Goal: Complete application form: Complete Pre-Assessment

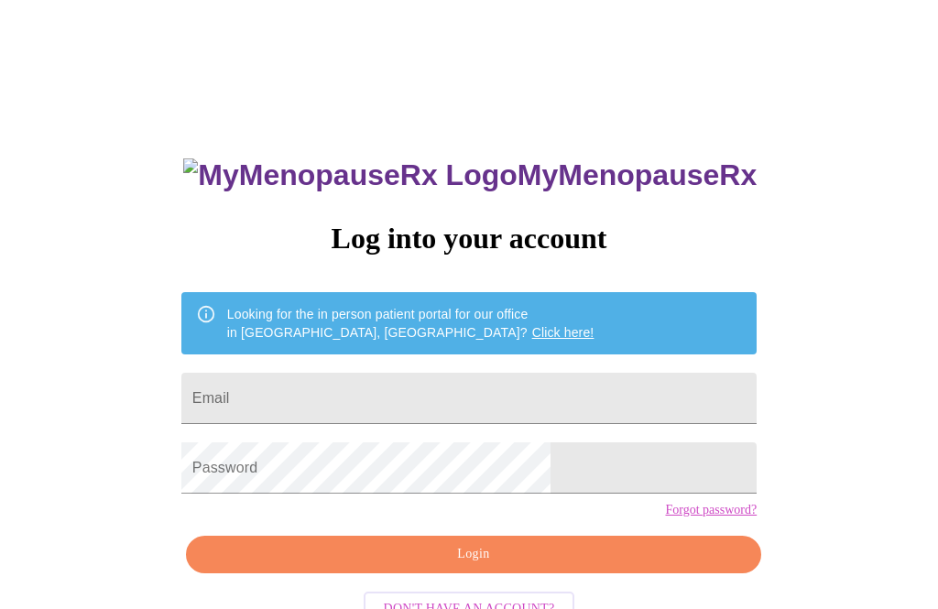
click at [340, 402] on input "Email" at bounding box center [468, 398] width 575 height 51
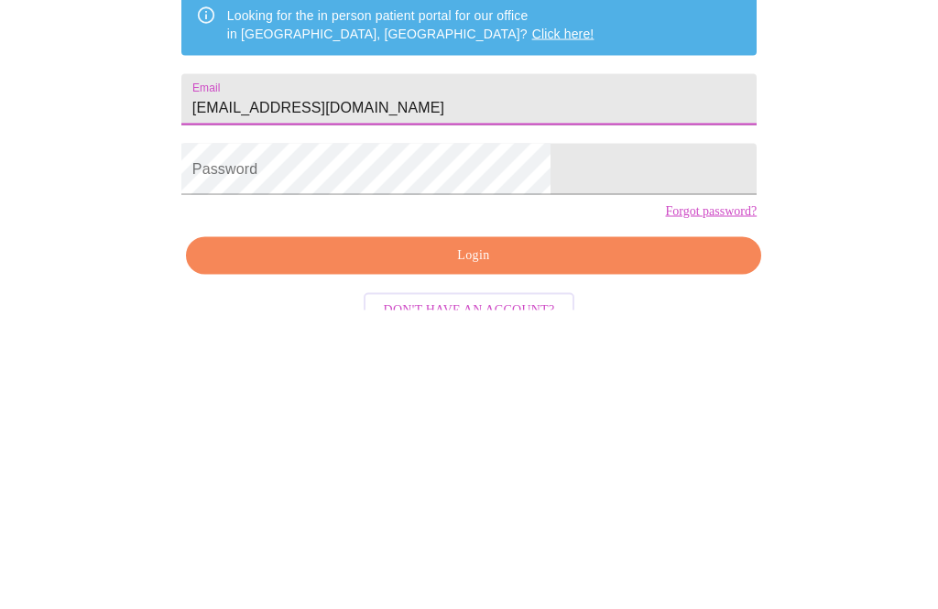
type input "[EMAIL_ADDRESS][DOMAIN_NAME]"
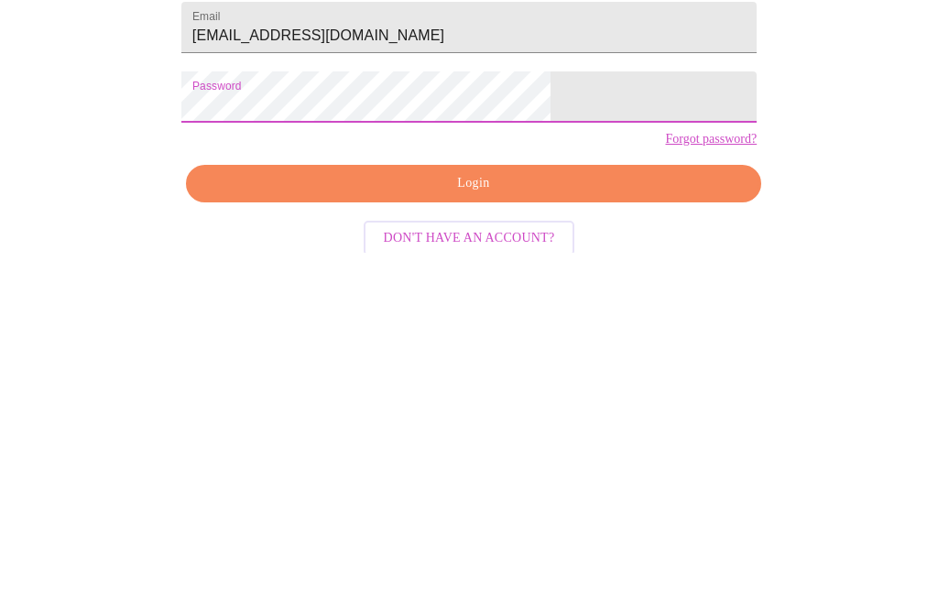
scroll to position [77, 0]
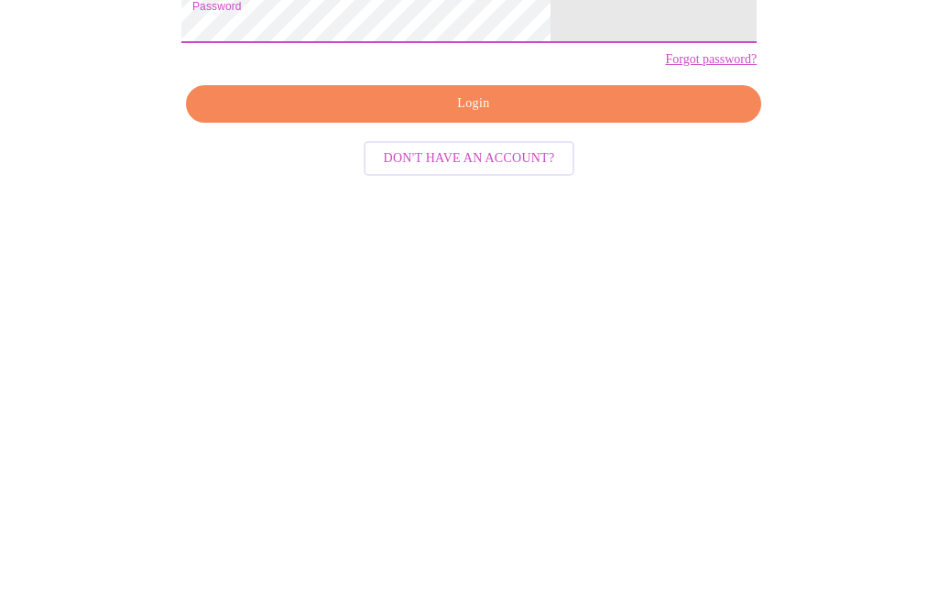
click at [341, 466] on span "Login" at bounding box center [473, 477] width 533 height 23
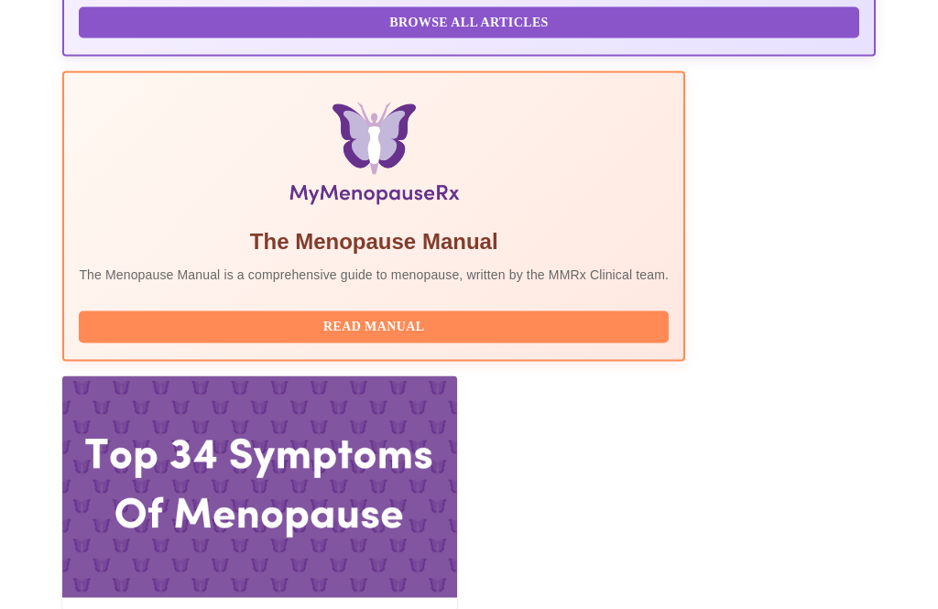
scroll to position [561, 0]
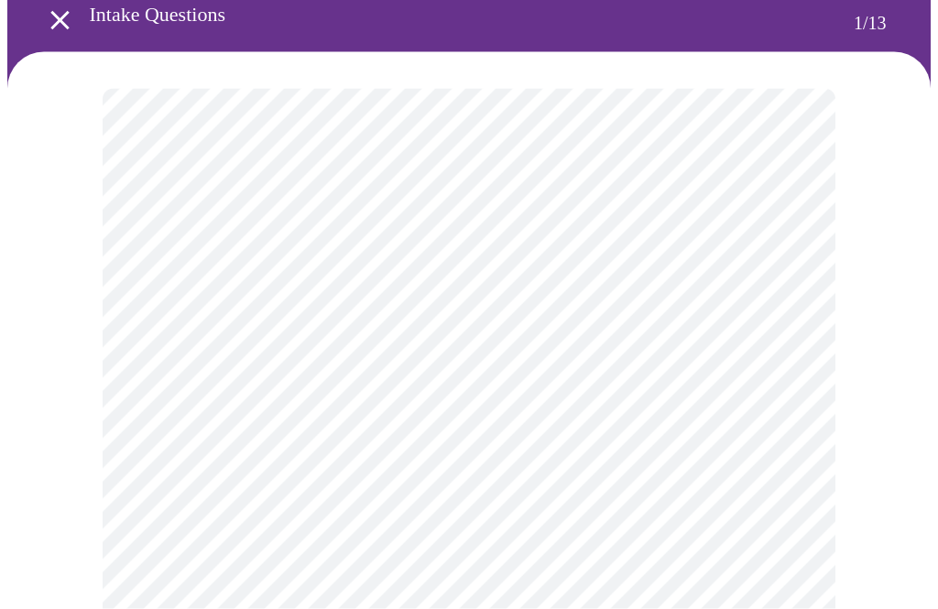
scroll to position [83, 0]
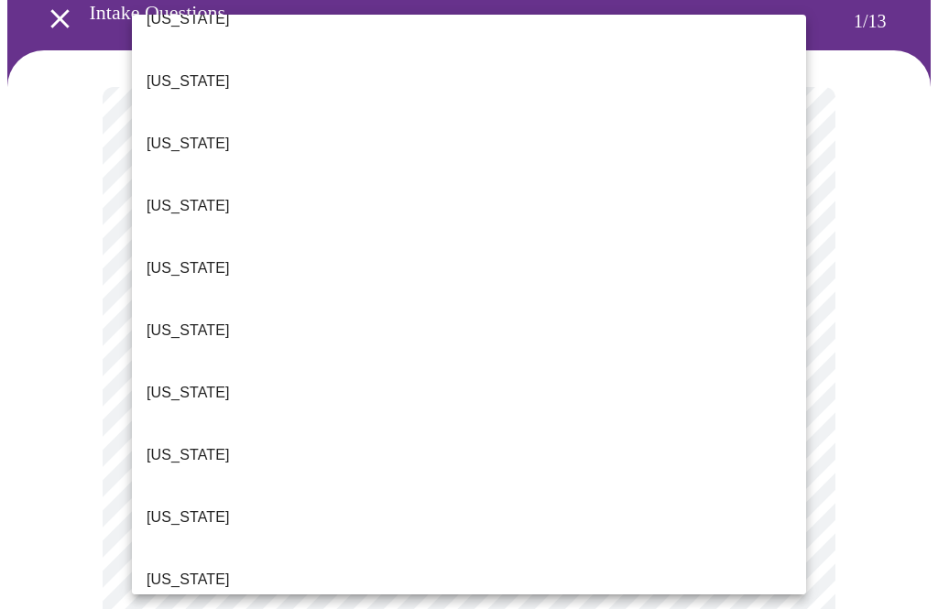
scroll to position [405, 0]
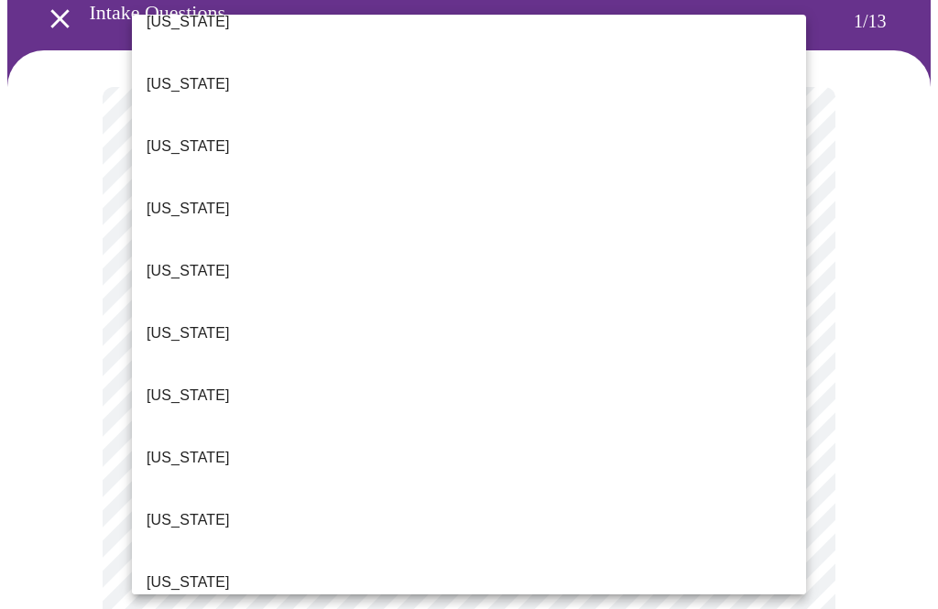
click at [165, 385] on p "[US_STATE]" at bounding box center [188, 396] width 83 height 22
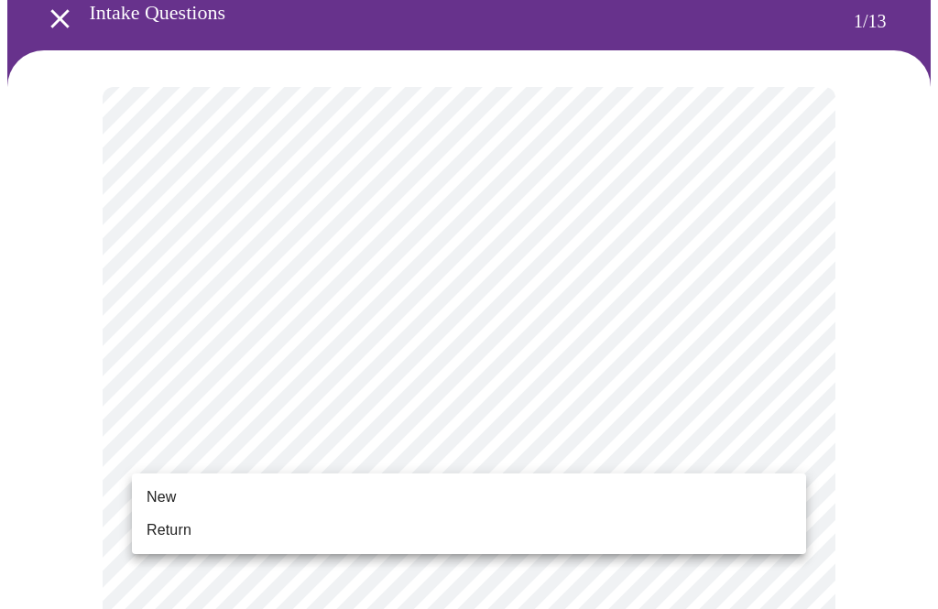
click at [180, 541] on span "Return" at bounding box center [169, 531] width 45 height 22
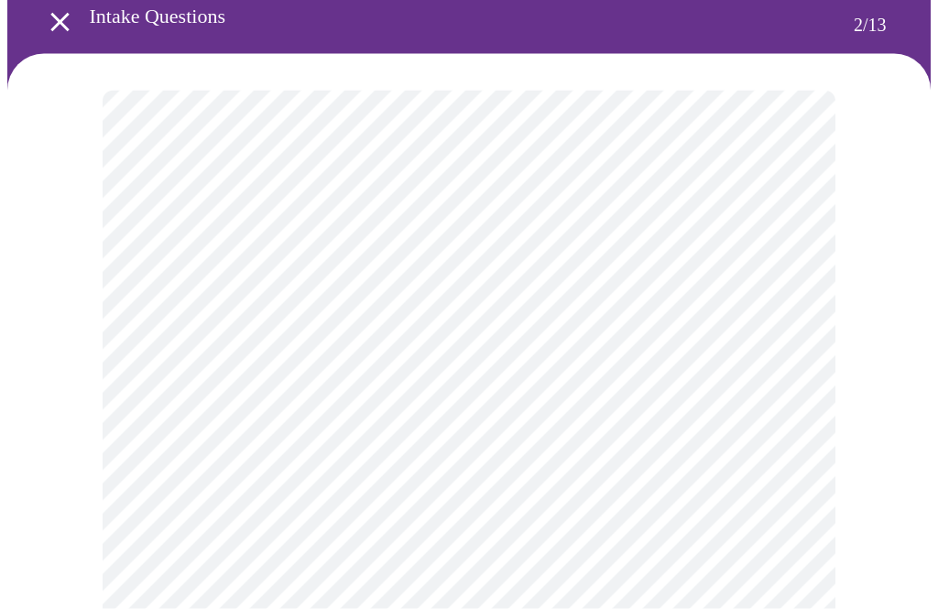
scroll to position [82, 0]
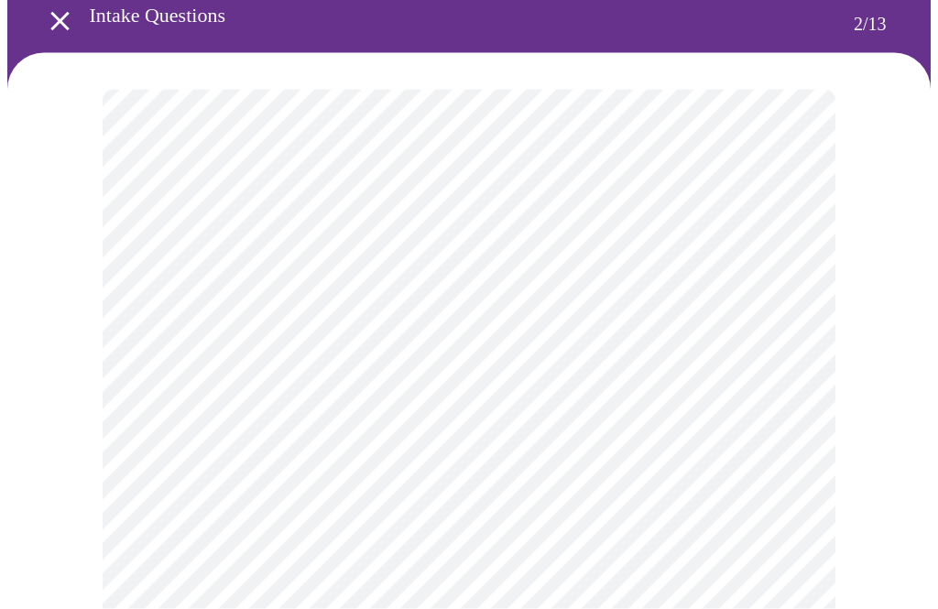
click at [162, 301] on body "MyMenopauseRx Intake Questions 2 / 13" at bounding box center [469, 475] width 924 height 1099
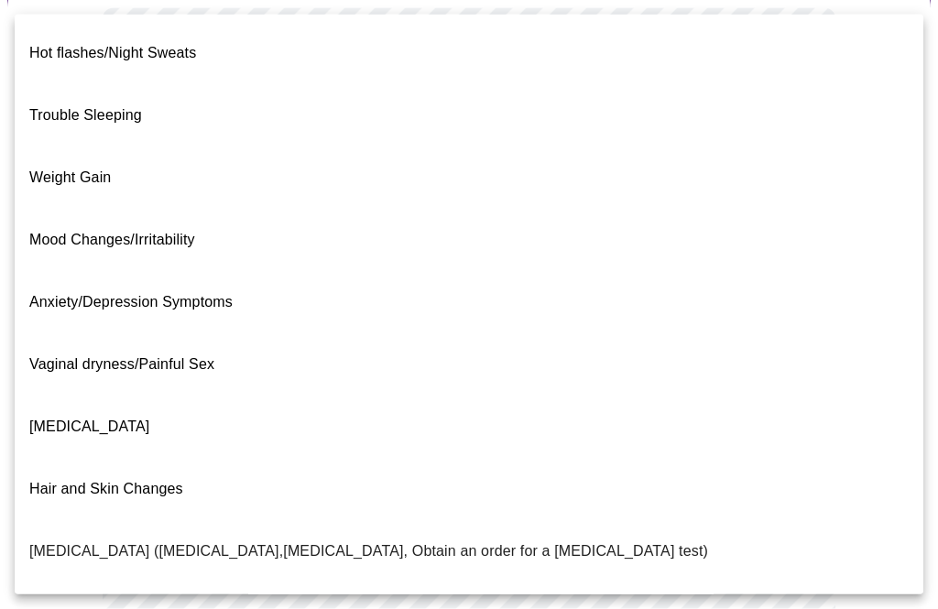
scroll to position [0, 0]
click at [54, 170] on span "Weight Gain" at bounding box center [70, 178] width 82 height 16
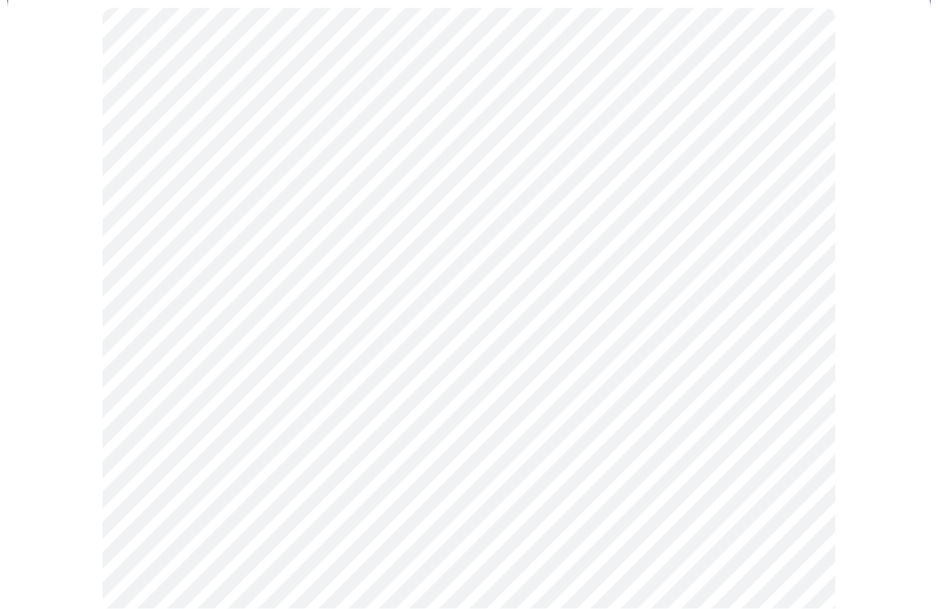
scroll to position [164, 0]
click at [181, 402] on body "MyMenopauseRx Intake Questions 2 / 13" at bounding box center [469, 387] width 924 height 1089
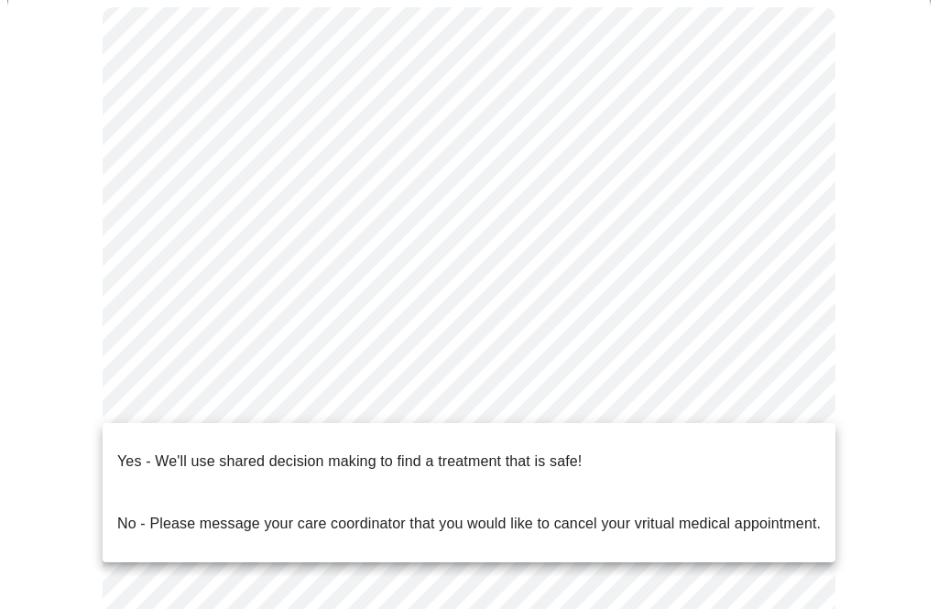
click at [143, 451] on p "Yes - We'll use shared decision making to find a treatment that is safe!" at bounding box center [349, 462] width 465 height 22
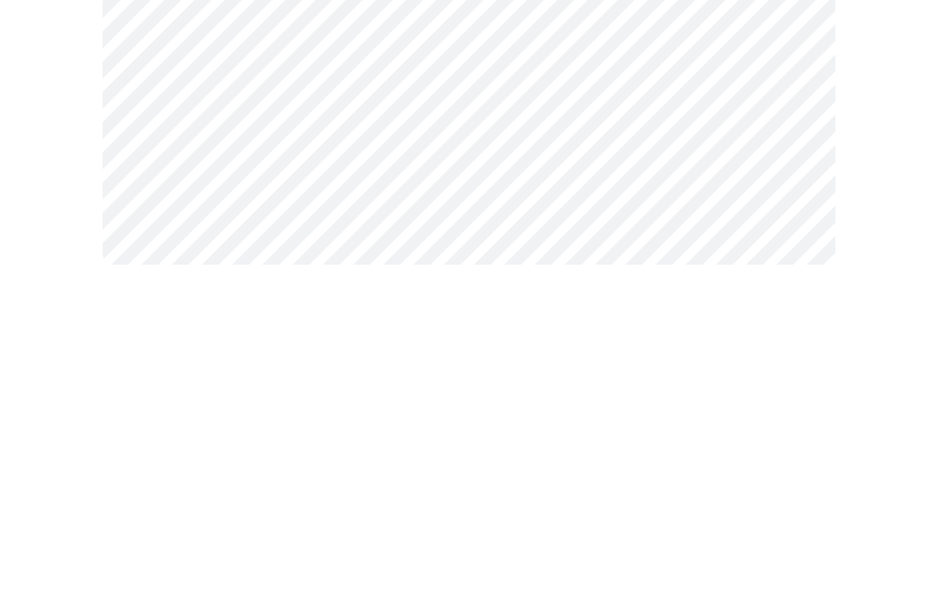
scroll to position [0, 0]
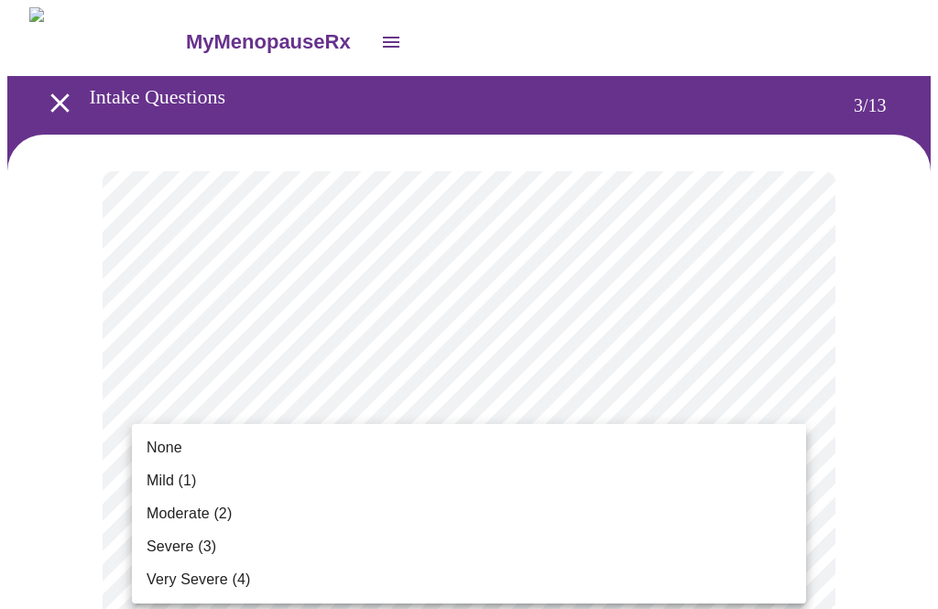
click at [164, 455] on span "None" at bounding box center [165, 448] width 36 height 22
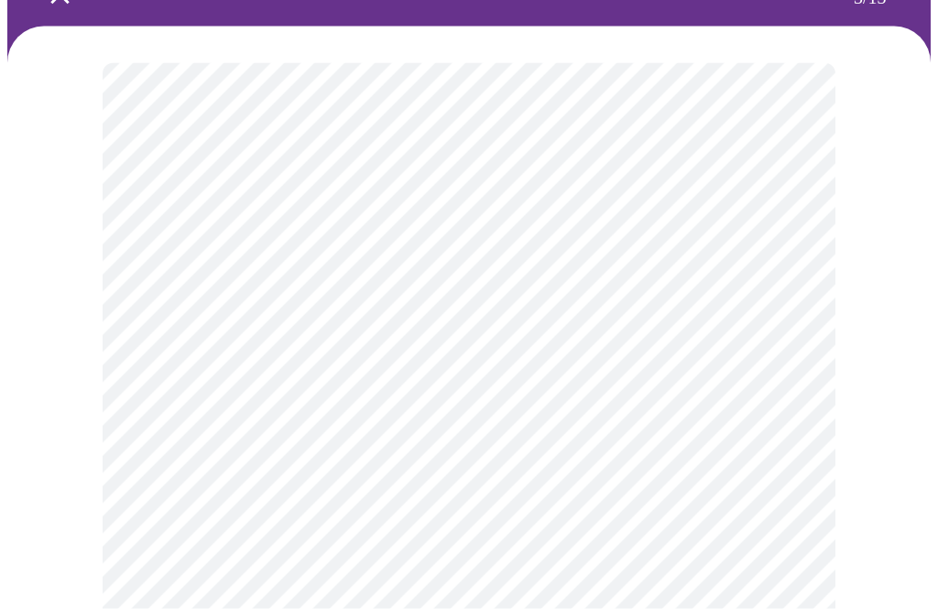
scroll to position [109, 0]
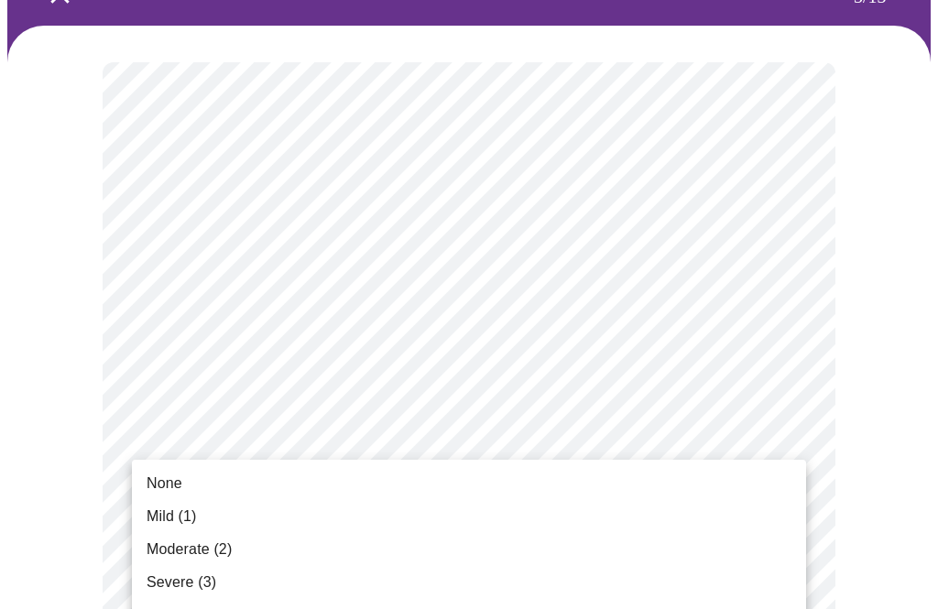
click at [153, 475] on span "None" at bounding box center [165, 484] width 36 height 22
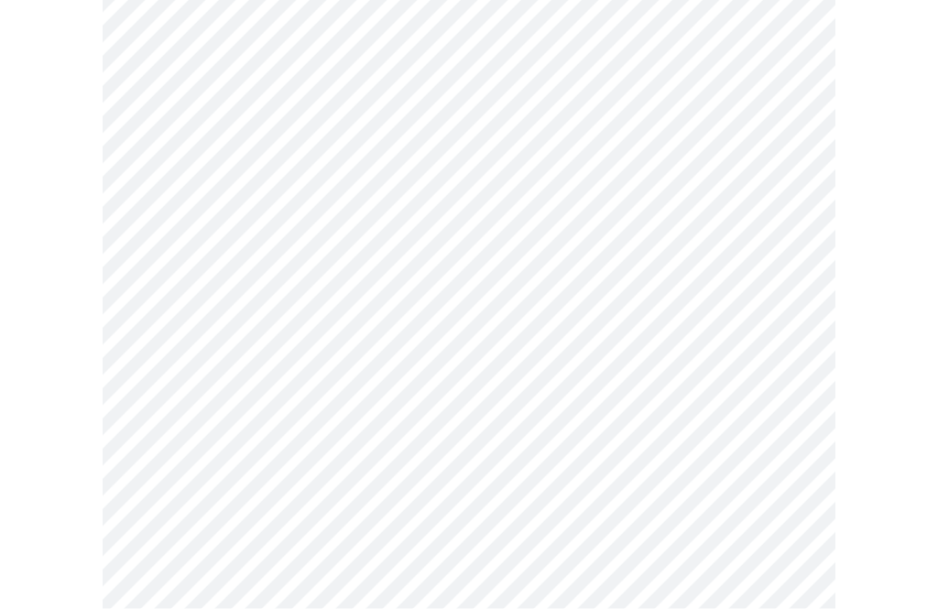
scroll to position [207, 0]
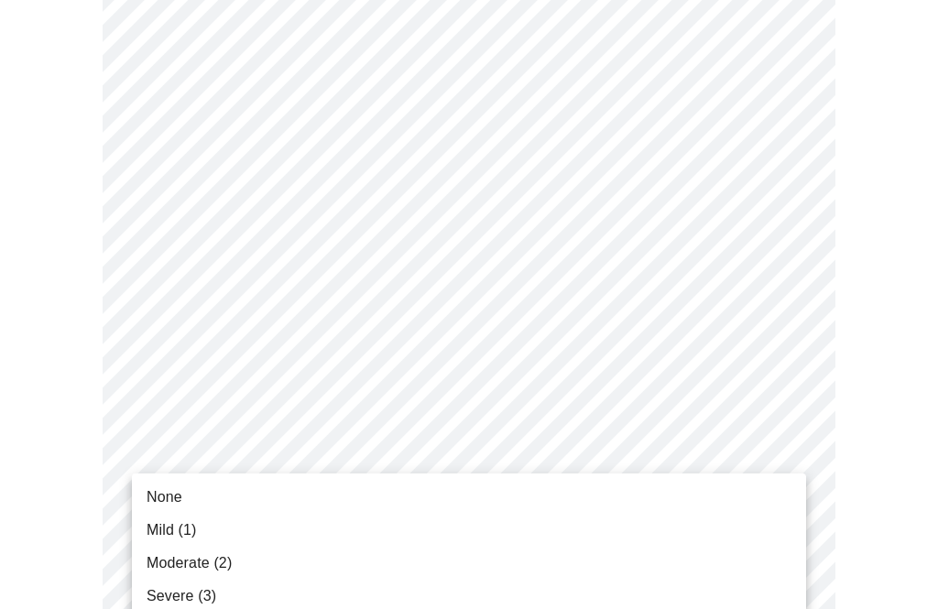
click at [154, 531] on span "Mild (1)" at bounding box center [172, 531] width 50 height 22
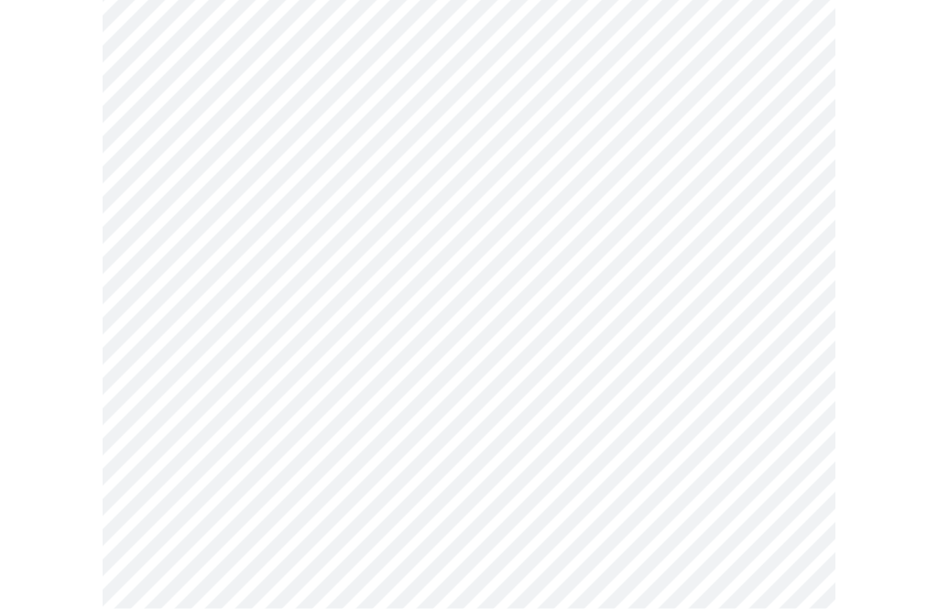
scroll to position [335, 0]
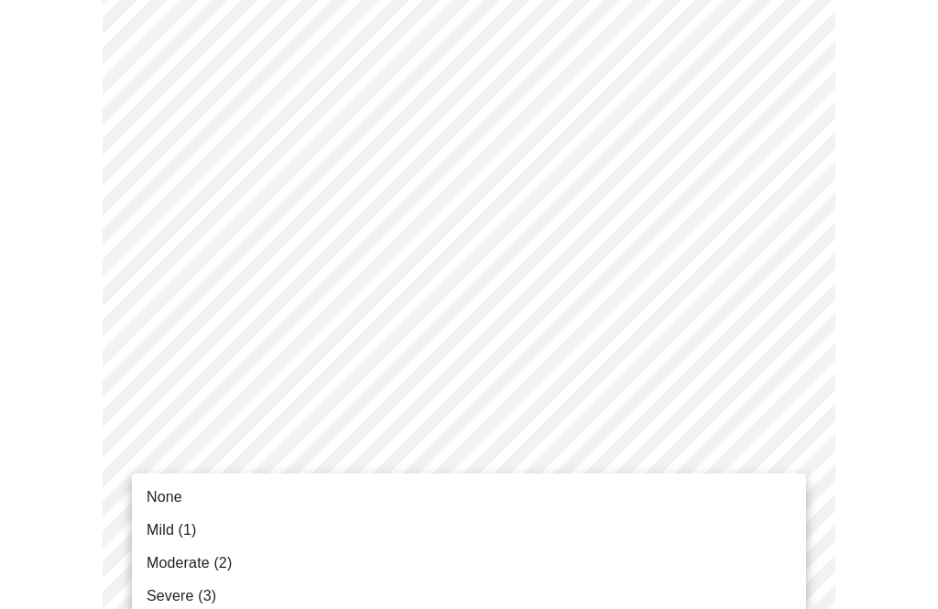
click at [159, 491] on span "None" at bounding box center [165, 498] width 36 height 22
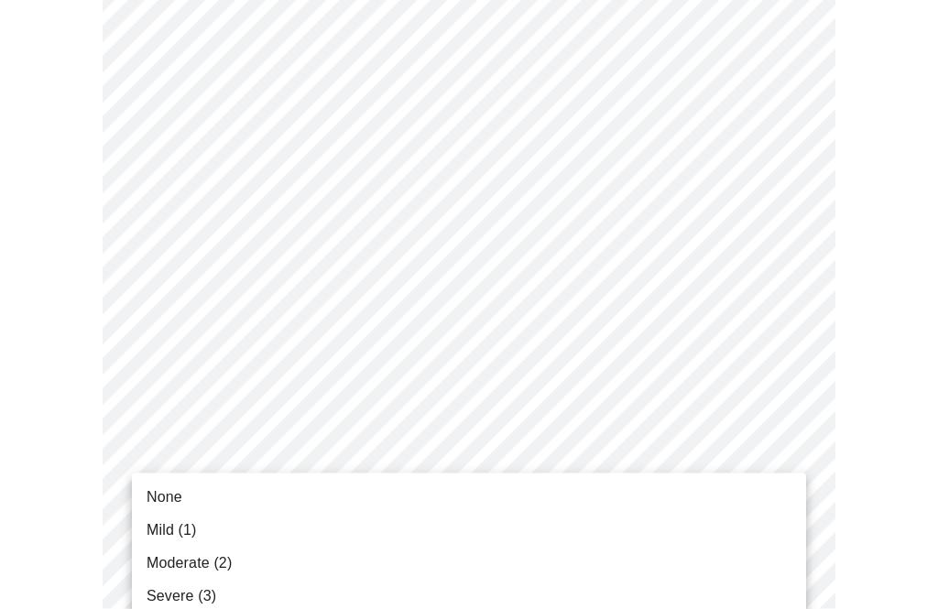
scroll to position [449, 0]
click at [159, 520] on span "Mild (1)" at bounding box center [172, 531] width 50 height 22
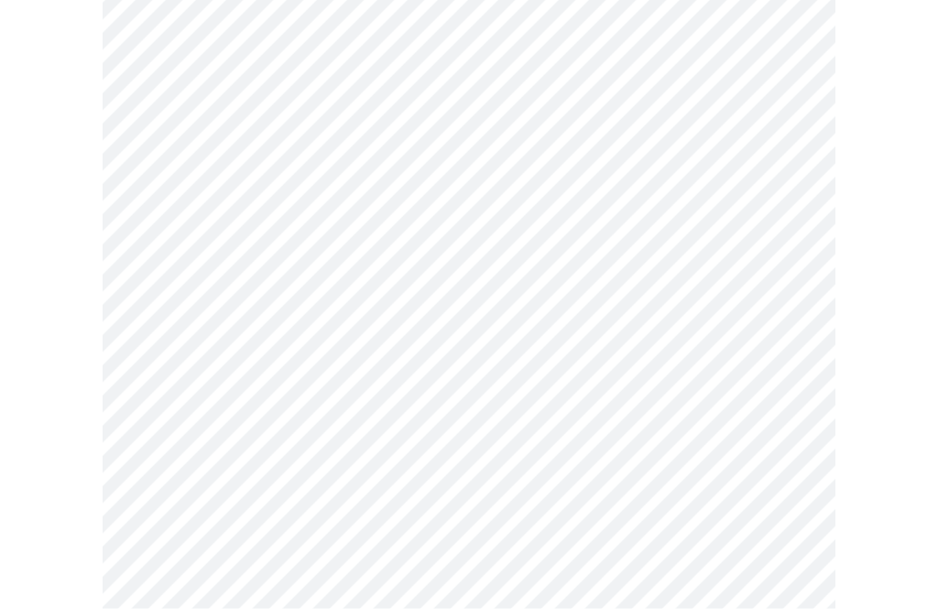
scroll to position [712, 0]
click at [159, 361] on body "MyMenopauseRx Intake Questions 3 / 13" at bounding box center [469, 447] width 924 height 2304
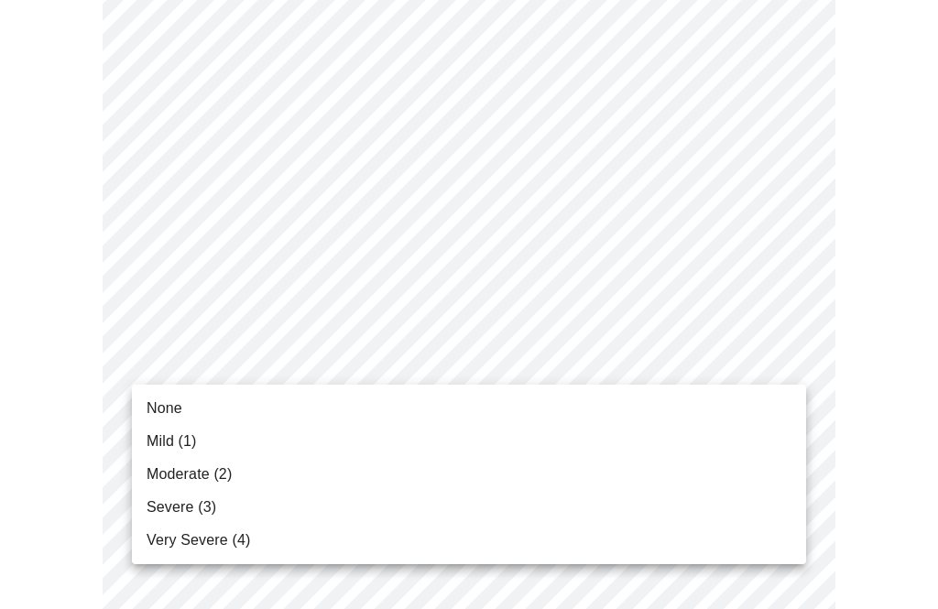
click at [157, 432] on span "Mild (1)" at bounding box center [172, 442] width 50 height 22
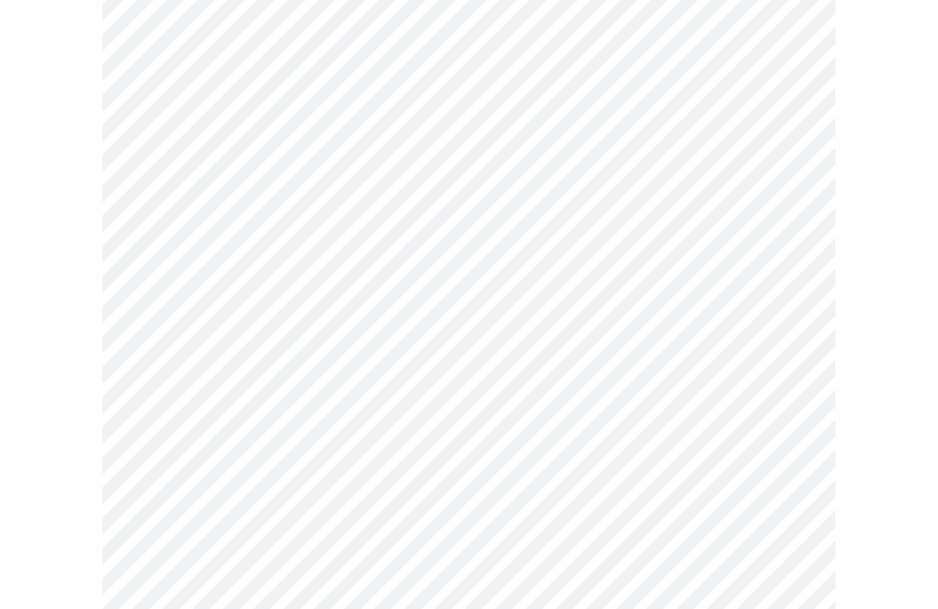
click at [153, 240] on body "MyMenopauseRx Intake Questions 3 / 13" at bounding box center [469, 434] width 924 height 2279
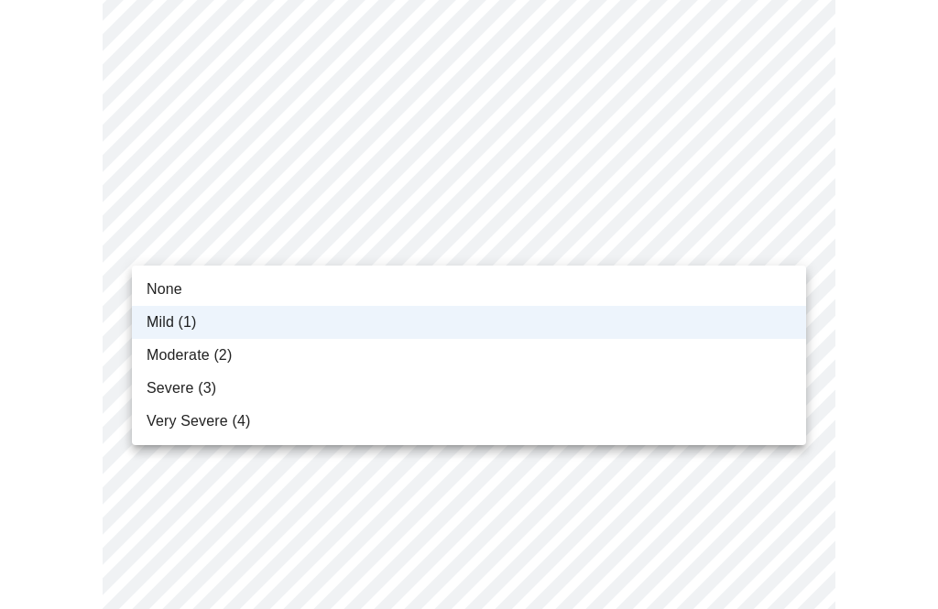
click at [151, 282] on span "None" at bounding box center [165, 290] width 36 height 22
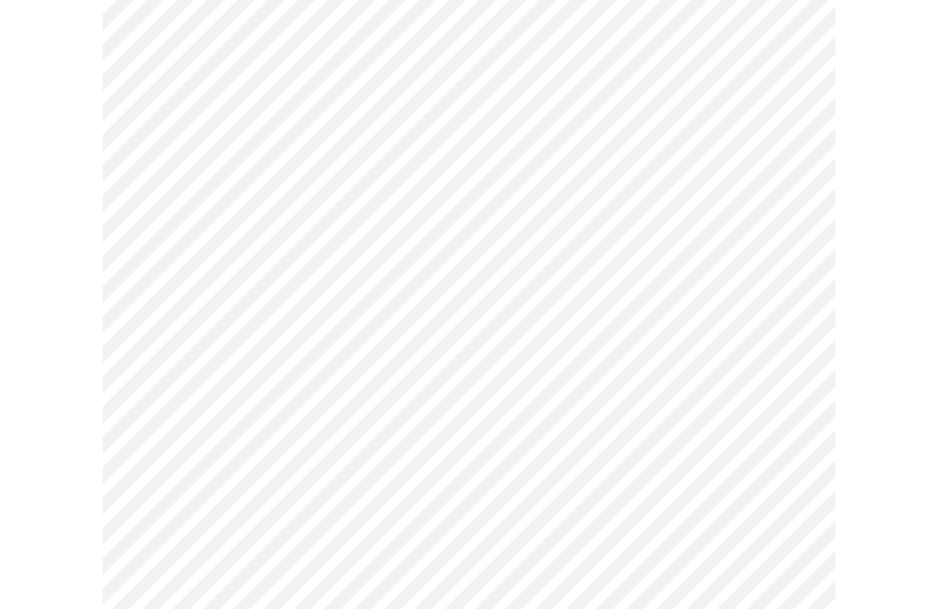
scroll to position [824, 0]
click at [157, 394] on body "MyMenopauseRx Intake Questions 3 / 13" at bounding box center [469, 323] width 924 height 2279
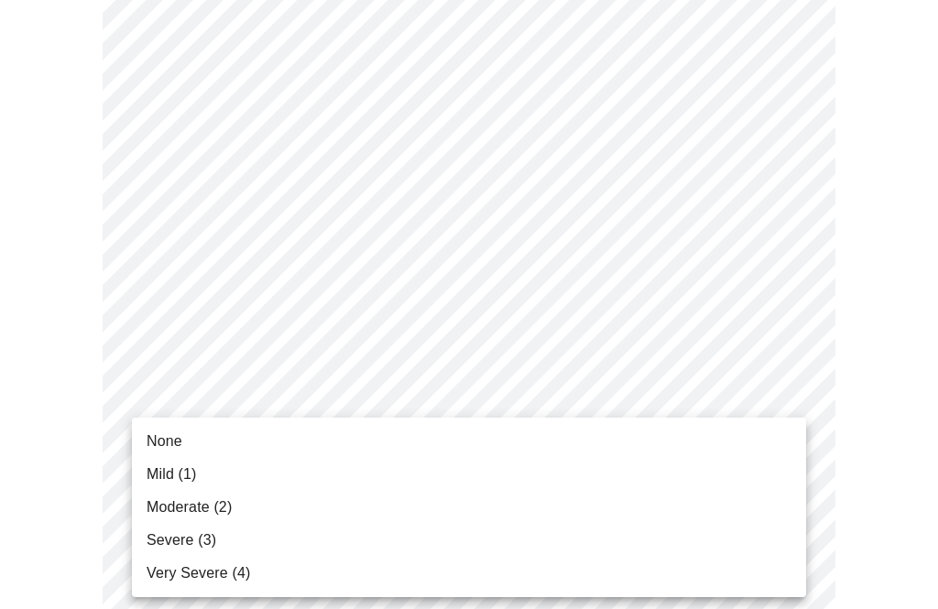
click at [158, 438] on span "None" at bounding box center [165, 442] width 36 height 22
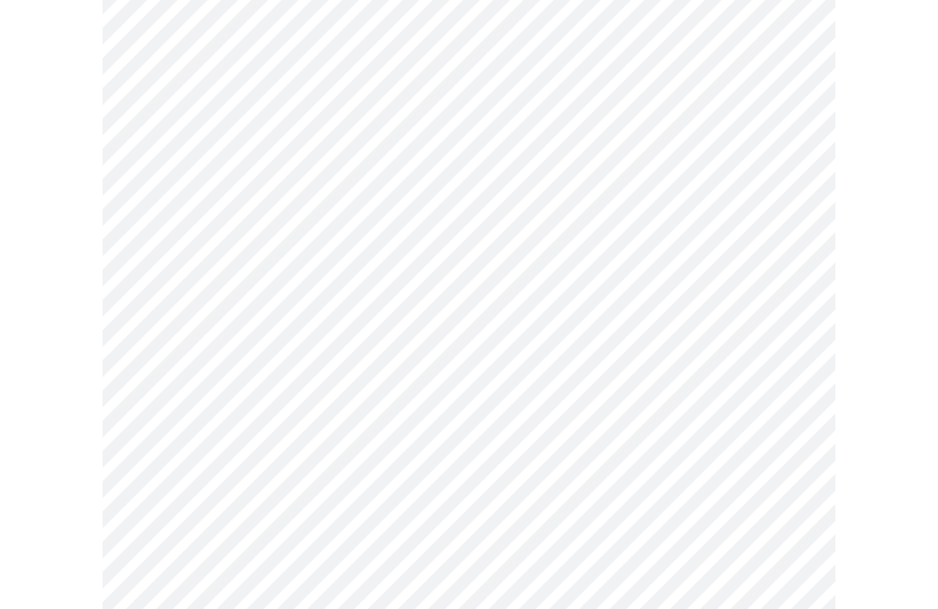
scroll to position [907, 0]
click at [151, 454] on body "MyMenopauseRx Intake Questions 3 / 13" at bounding box center [469, 227] width 924 height 2254
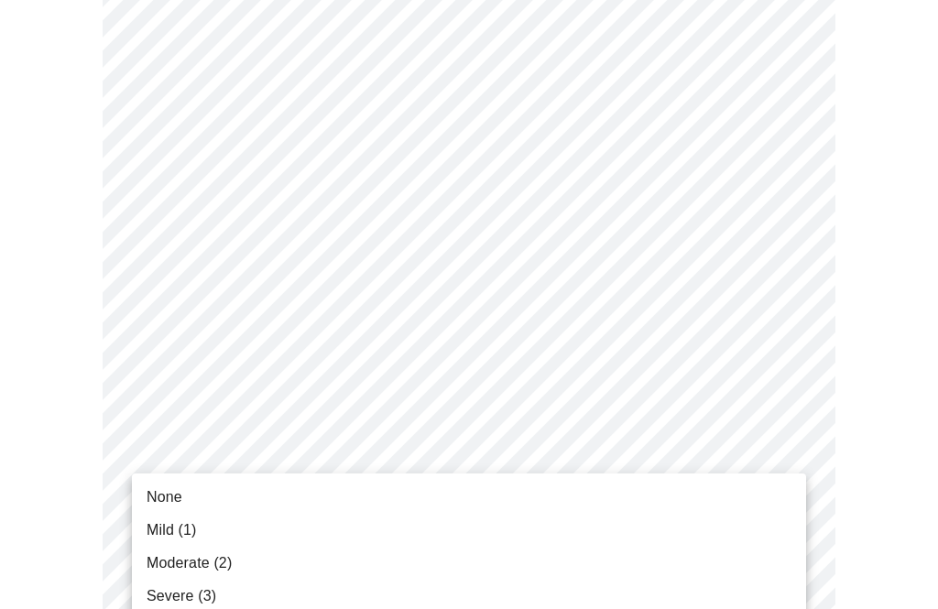
click at [164, 486] on li "None" at bounding box center [469, 497] width 674 height 33
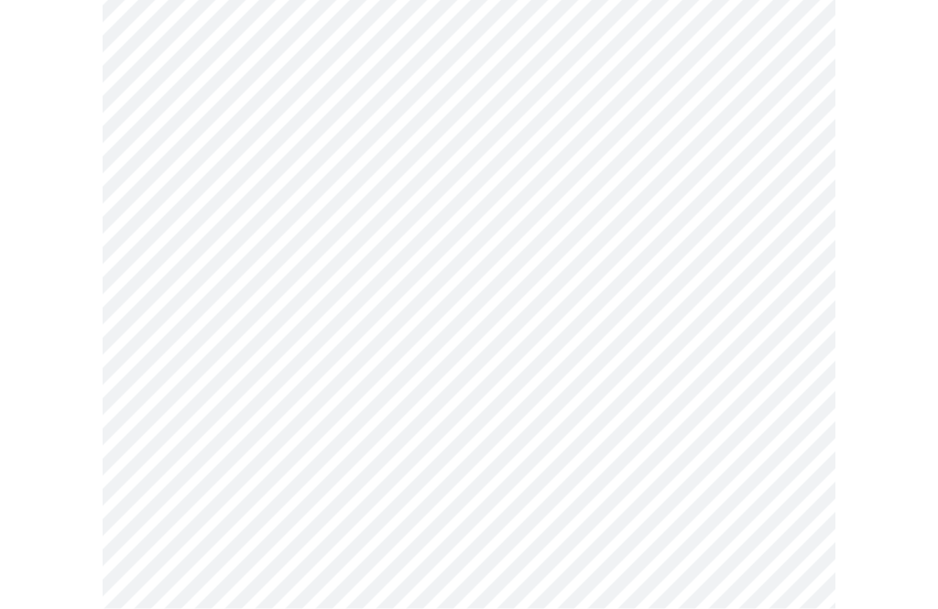
scroll to position [1012, 0]
click at [159, 491] on body "MyMenopauseRx Intake Questions 3 / 13" at bounding box center [469, 110] width 924 height 2229
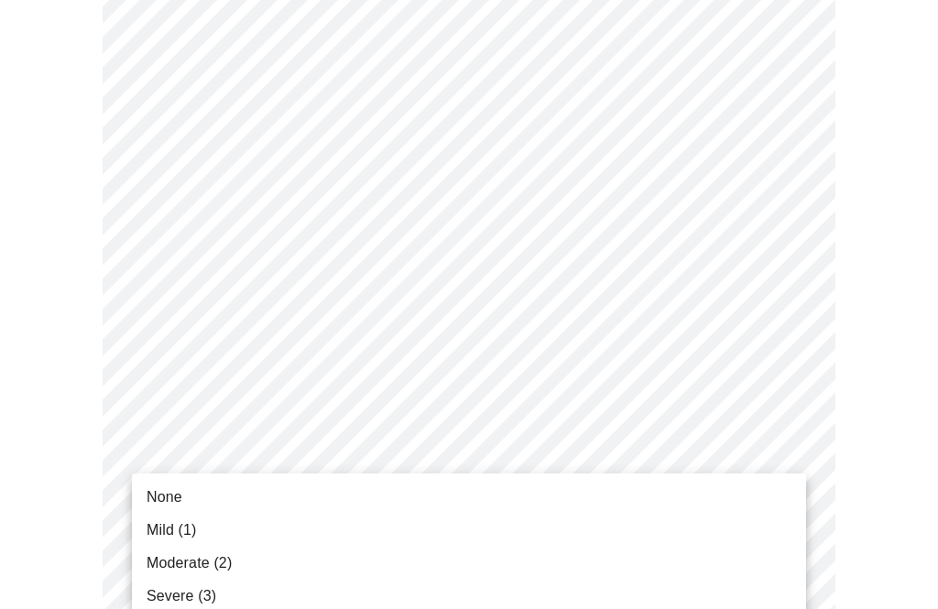
click at [157, 486] on li "None" at bounding box center [469, 497] width 674 height 33
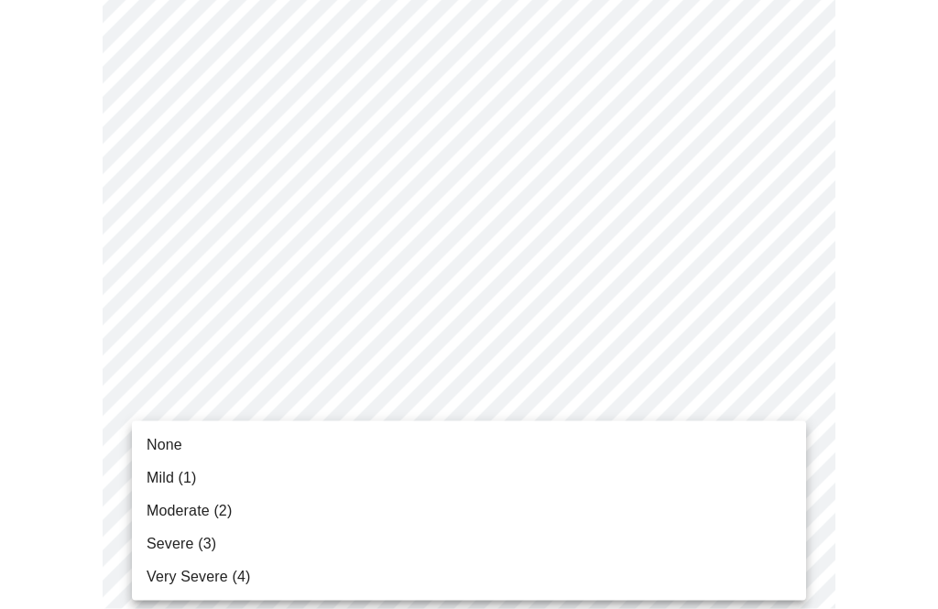
scroll to position [1254, 0]
click at [157, 437] on span "None" at bounding box center [165, 445] width 36 height 22
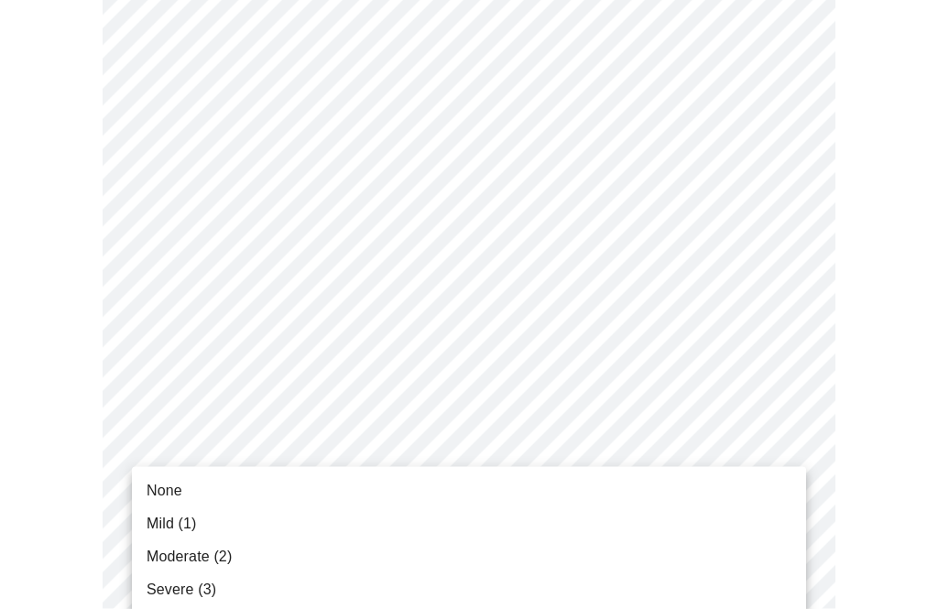
scroll to position [1353, 0]
click at [161, 480] on span "None" at bounding box center [165, 491] width 36 height 22
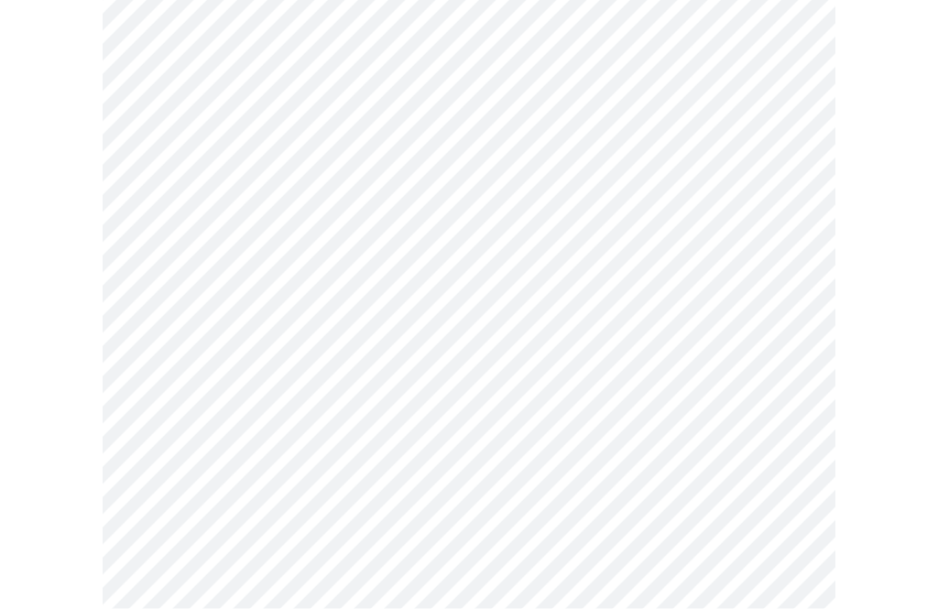
scroll to position [642, 0]
click at [163, 403] on body "MyMenopauseRx Intake Questions 4 / 13" at bounding box center [469, 230] width 924 height 1730
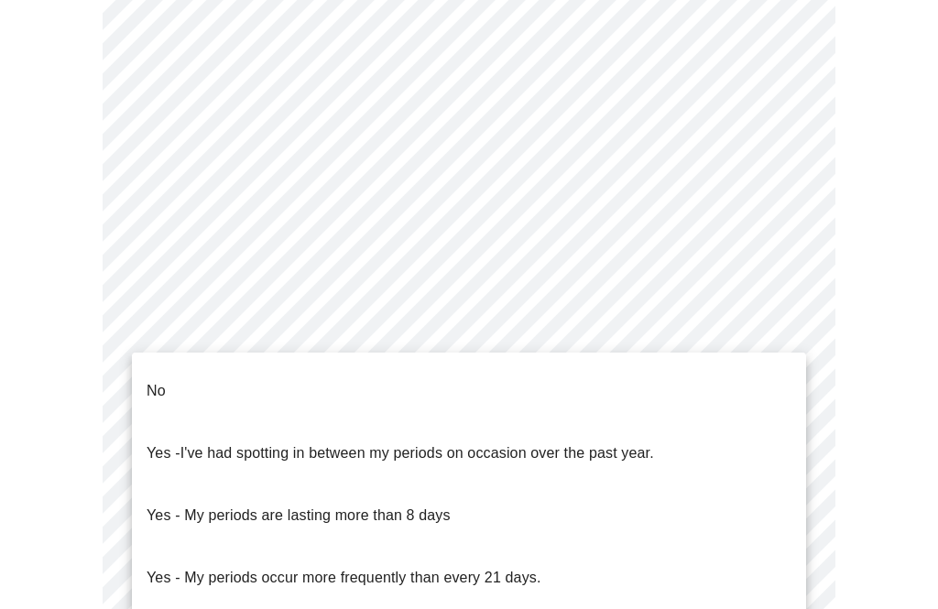
click at [155, 380] on p "No" at bounding box center [156, 391] width 19 height 22
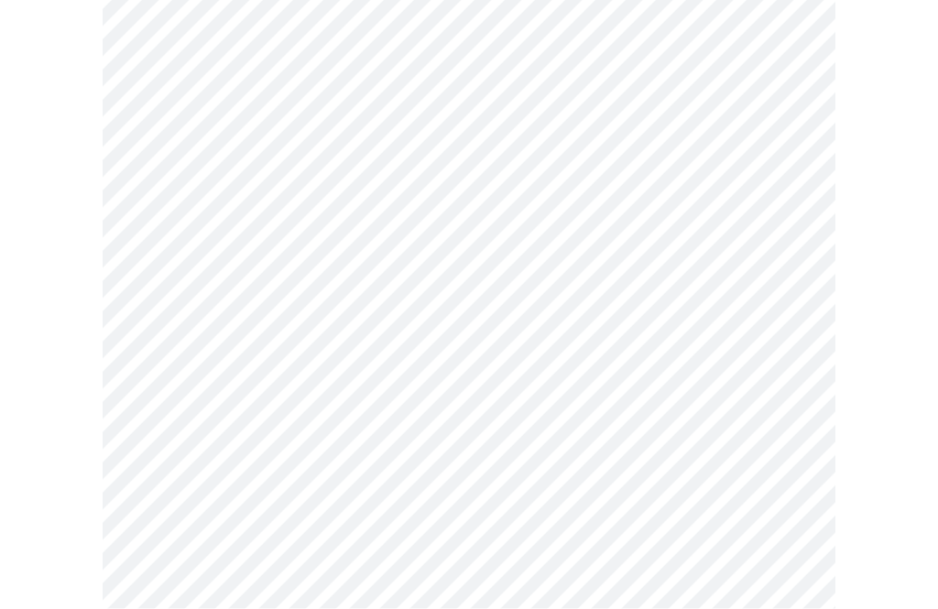
scroll to position [707, 0]
click at [159, 467] on body "MyMenopauseRx Intake Questions 4 / 13" at bounding box center [469, 160] width 924 height 1720
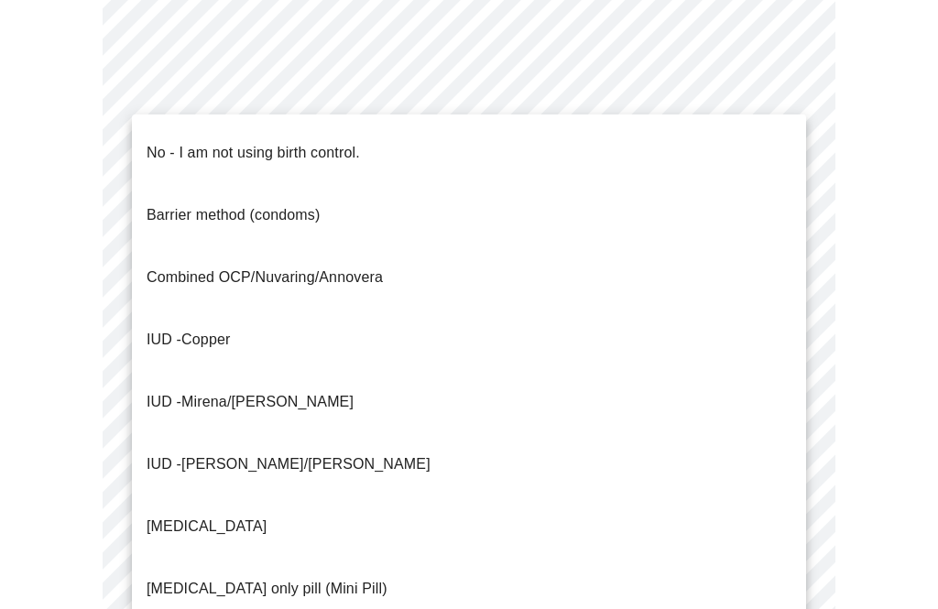
click at [158, 142] on p "No - I am not using birth control." at bounding box center [254, 153] width 214 height 22
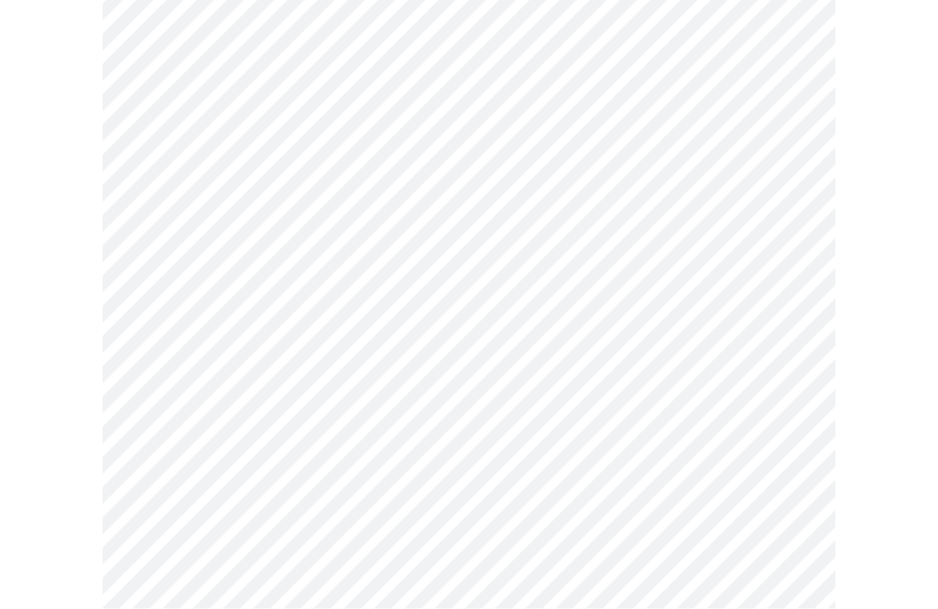
scroll to position [894, 0]
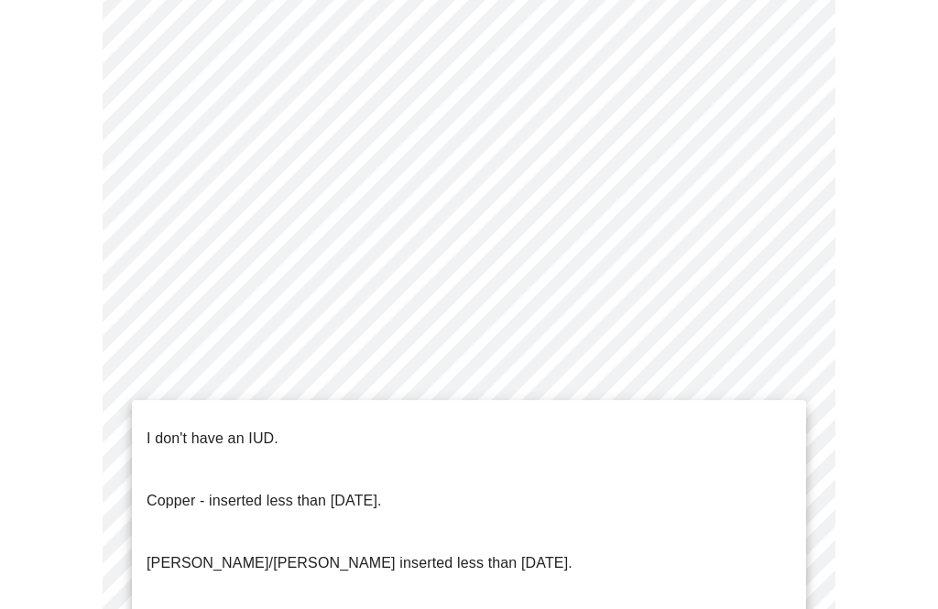
click at [161, 428] on p "I don't have an IUD." at bounding box center [213, 439] width 132 height 22
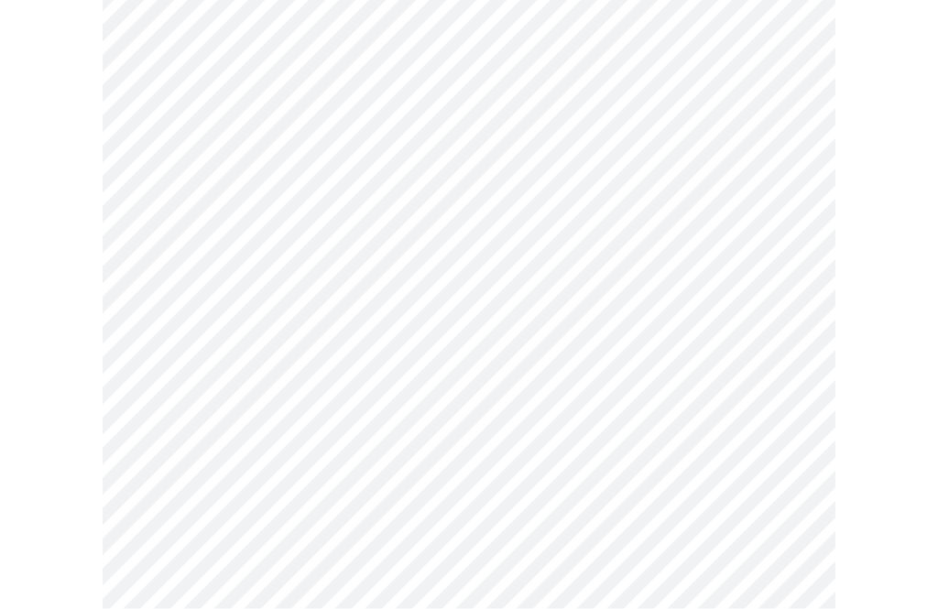
scroll to position [1005, 0]
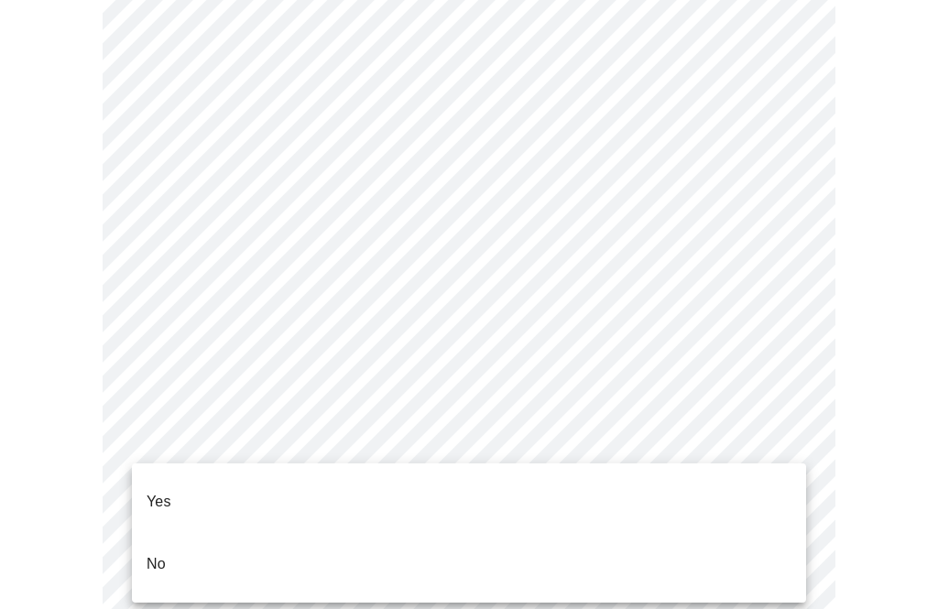
click at [168, 539] on li "No" at bounding box center [469, 564] width 674 height 62
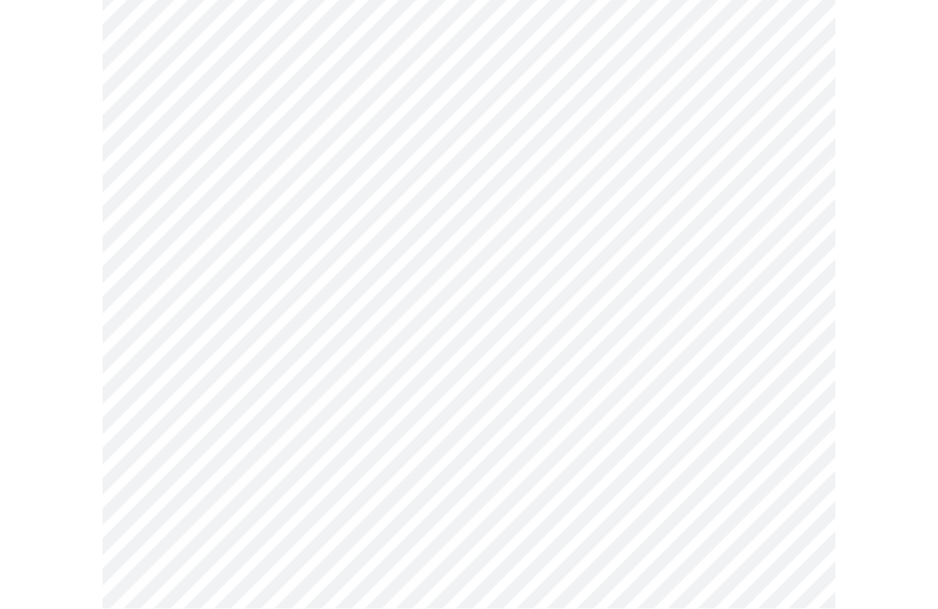
scroll to position [266, 0]
click at [162, 364] on body "MyMenopauseRx Intake Questions 5 / 13" at bounding box center [469, 418] width 924 height 1353
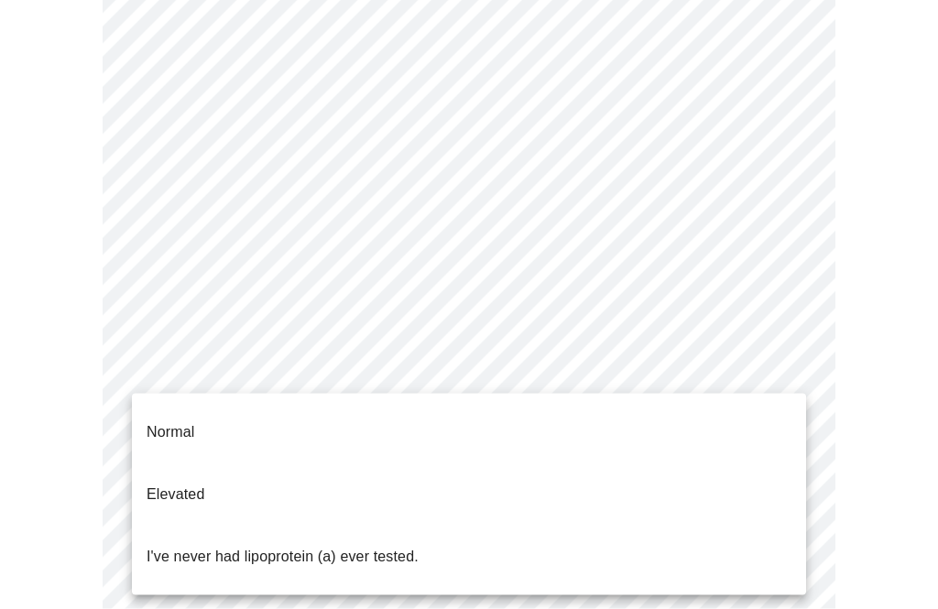
scroll to position [267, 0]
click at [182, 546] on p "I've never had lipoprotein (a) ever tested." at bounding box center [283, 557] width 272 height 22
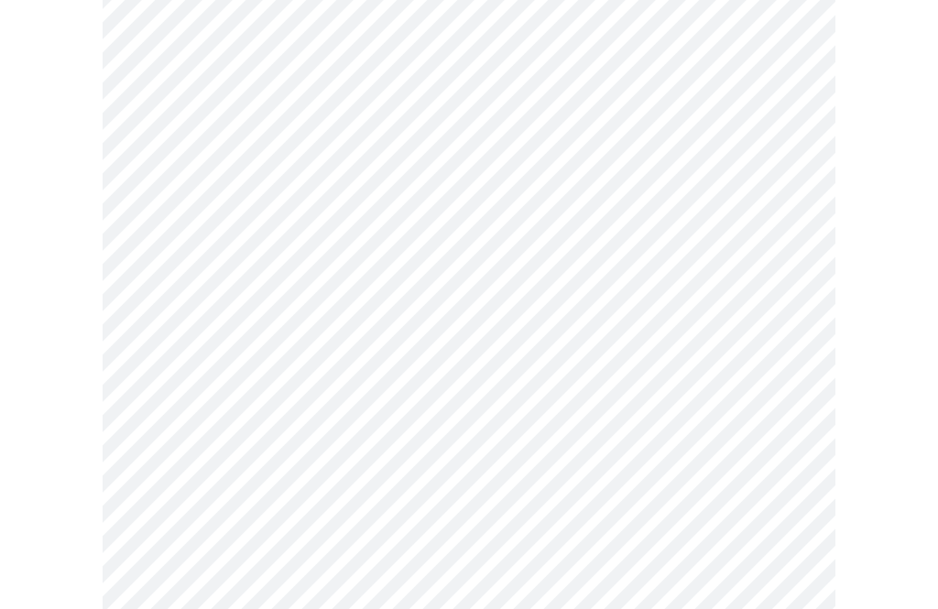
scroll to position [4954, 0]
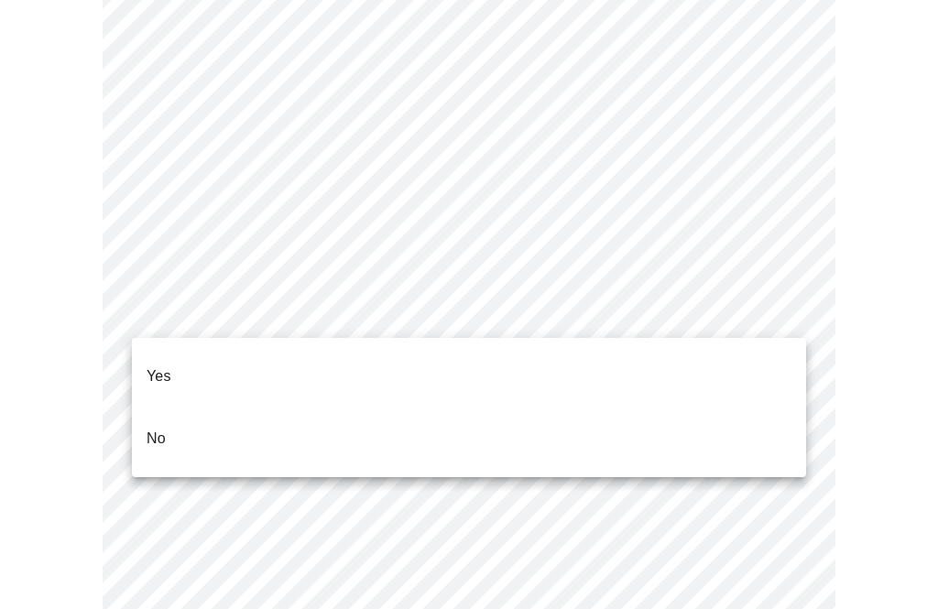
click at [154, 422] on span "No" at bounding box center [156, 438] width 19 height 51
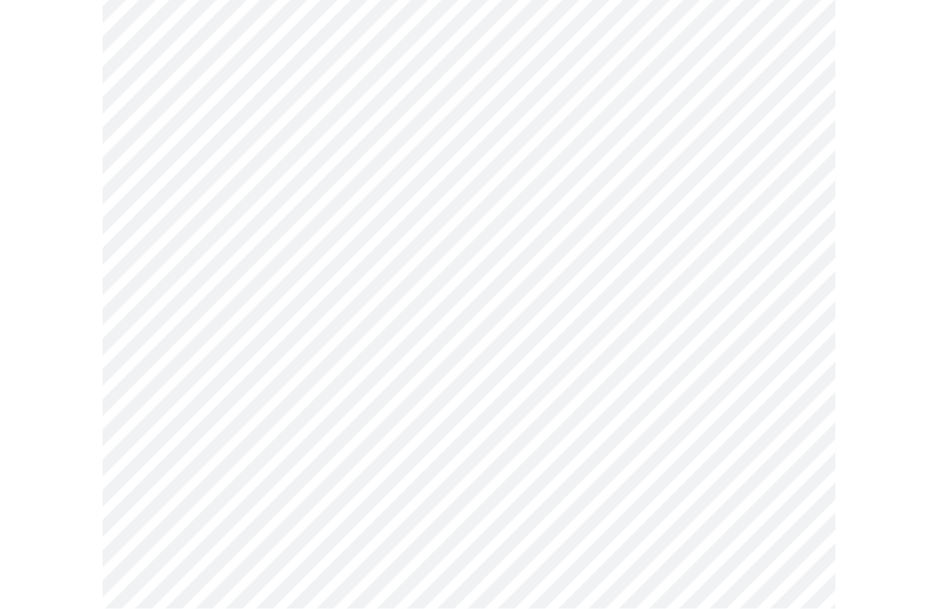
scroll to position [1009, 0]
